Goal: Task Accomplishment & Management: Use online tool/utility

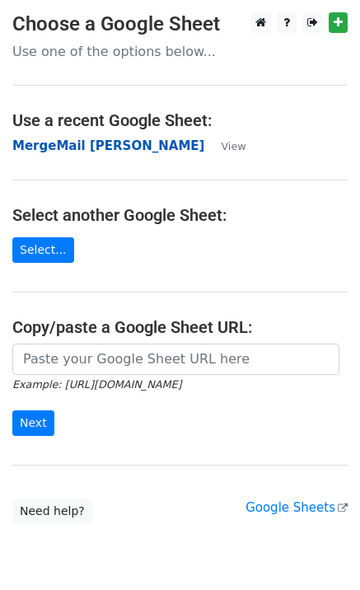
click at [131, 140] on strong "MergeMail [PERSON_NAME]" at bounding box center [108, 145] width 192 height 15
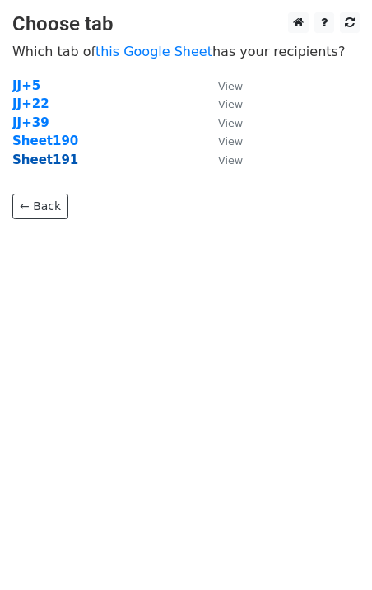
click at [55, 160] on strong "Sheet191" at bounding box center [45, 159] width 66 height 15
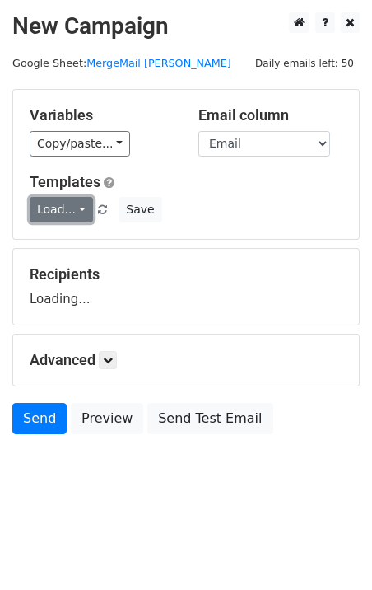
click at [62, 202] on link "Load..." at bounding box center [61, 210] width 63 height 26
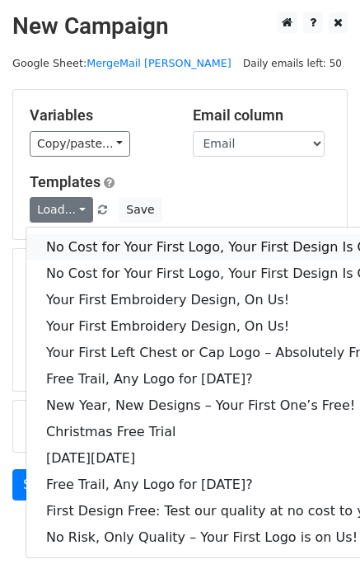
click at [104, 245] on link "No Cost for Your First Logo, Your First Design Is On Us!" at bounding box center [224, 247] width 396 height 26
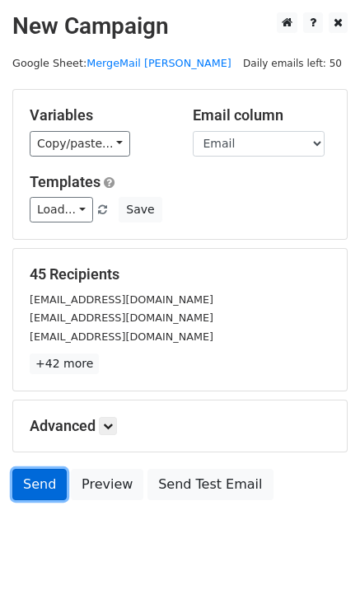
click at [27, 473] on link "Send" at bounding box center [39, 484] width 54 height 31
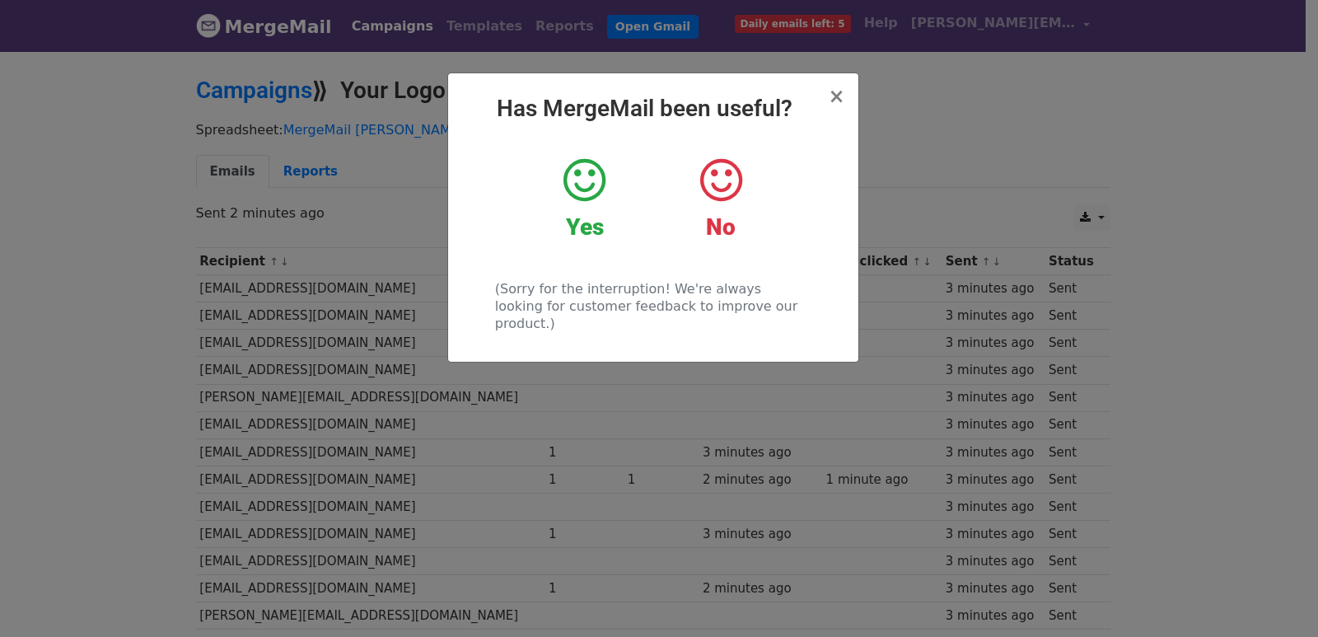
click at [337, 329] on div "× Has MergeMail been useful? Yes No (Sorry for the interruption! We're always l…" at bounding box center [659, 343] width 1318 height 588
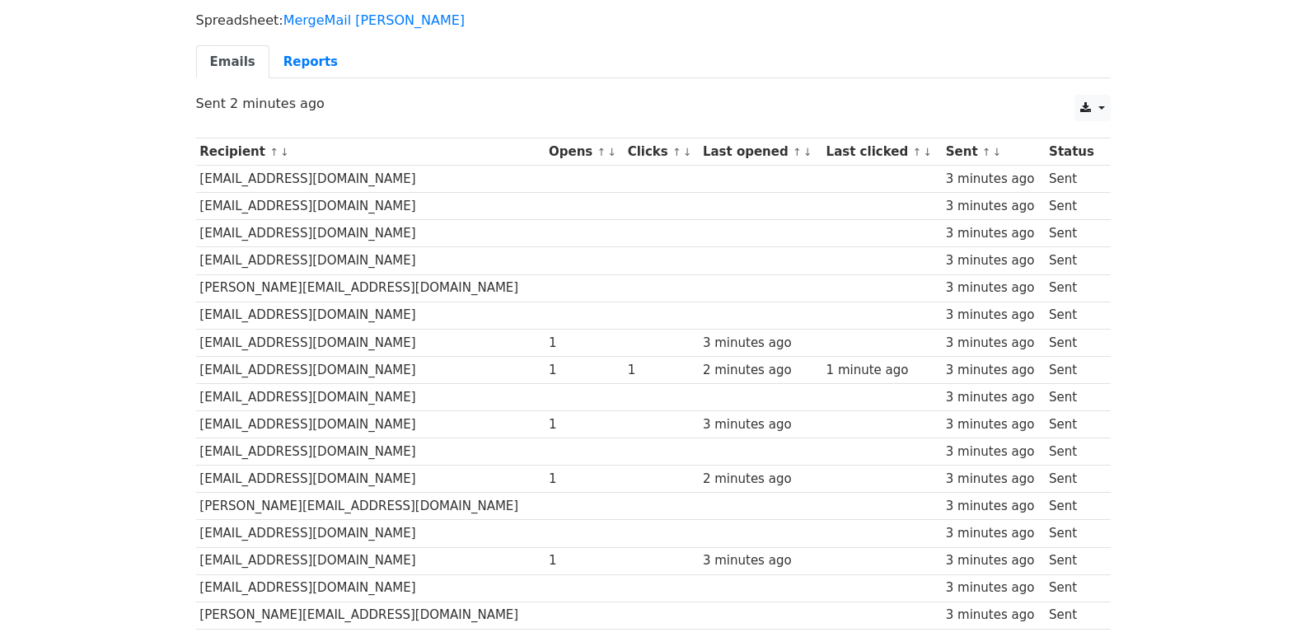
scroll to position [1011, 0]
